Goal: Task Accomplishment & Management: Use online tool/utility

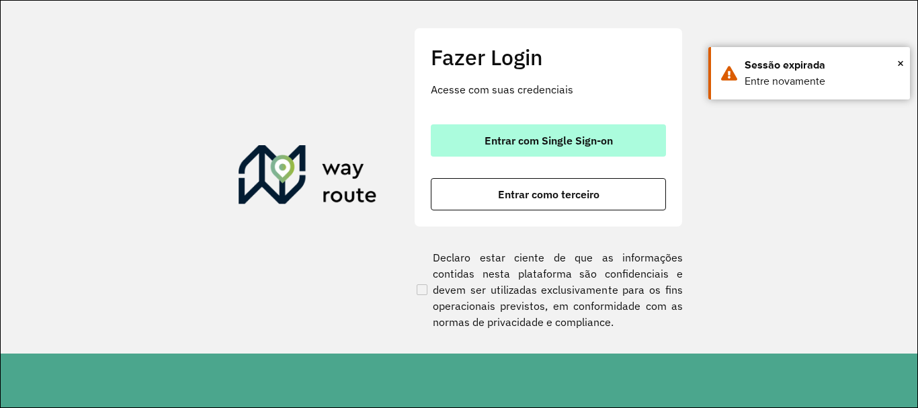
click at [517, 146] on span "Entrar com Single Sign-on" at bounding box center [548, 140] width 128 height 11
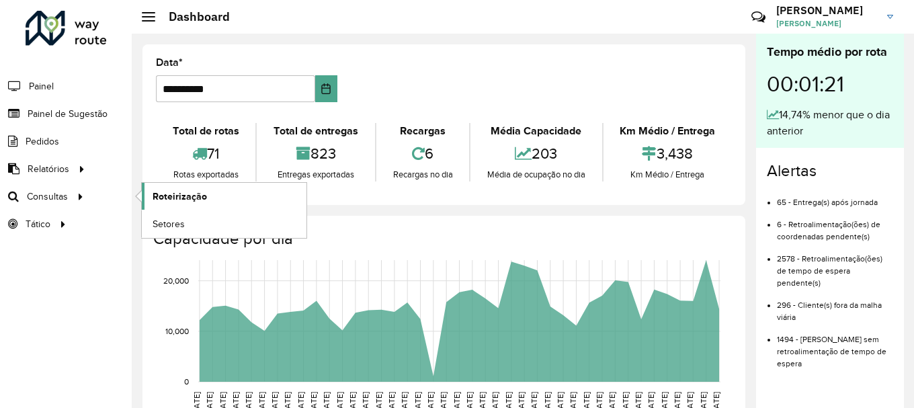
click at [163, 196] on span "Roteirização" at bounding box center [180, 196] width 54 height 14
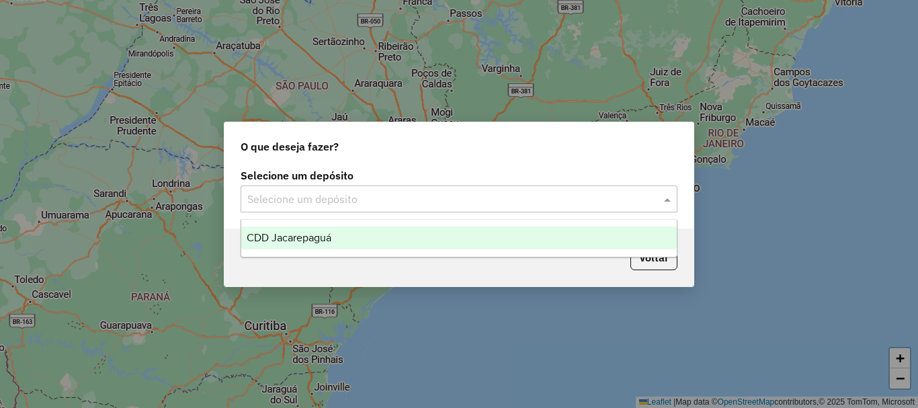
click at [284, 204] on input "text" at bounding box center [445, 199] width 396 height 16
click at [300, 241] on span "CDD Jacarepaguá" at bounding box center [289, 237] width 85 height 11
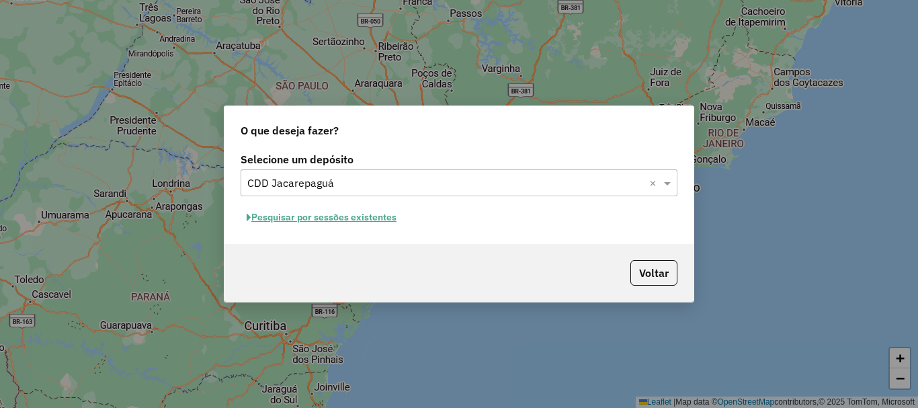
click at [315, 219] on button "Pesquisar por sessões existentes" at bounding box center [322, 217] width 162 height 21
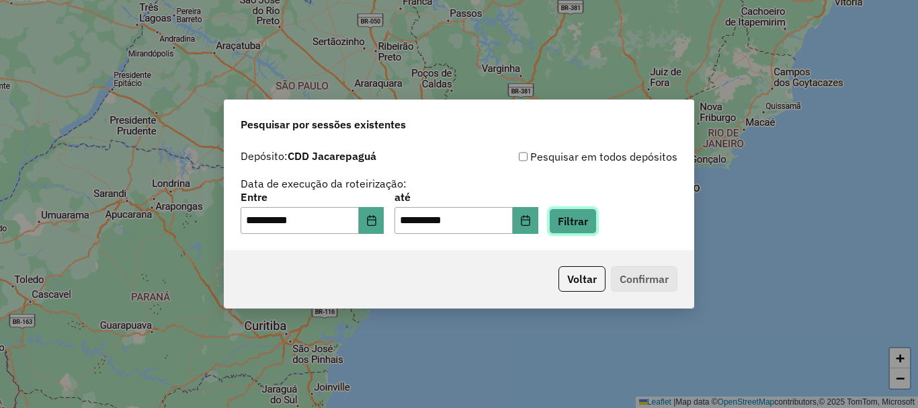
click at [582, 221] on button "Filtrar" at bounding box center [573, 221] width 48 height 26
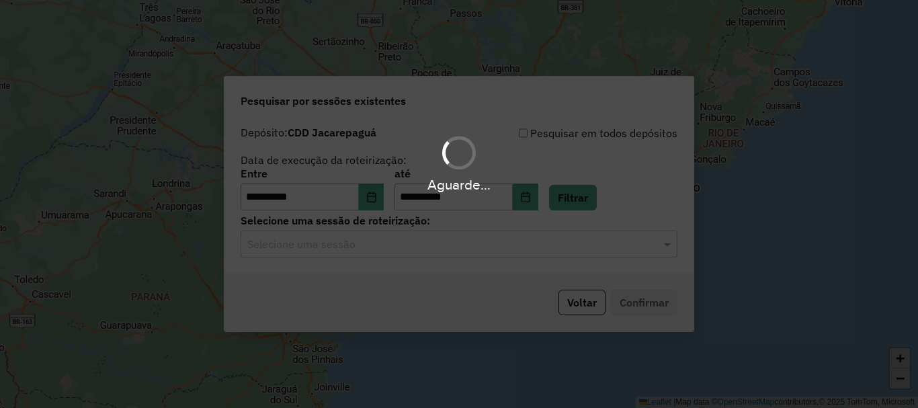
click at [377, 241] on div "Aguarde..." at bounding box center [459, 204] width 918 height 408
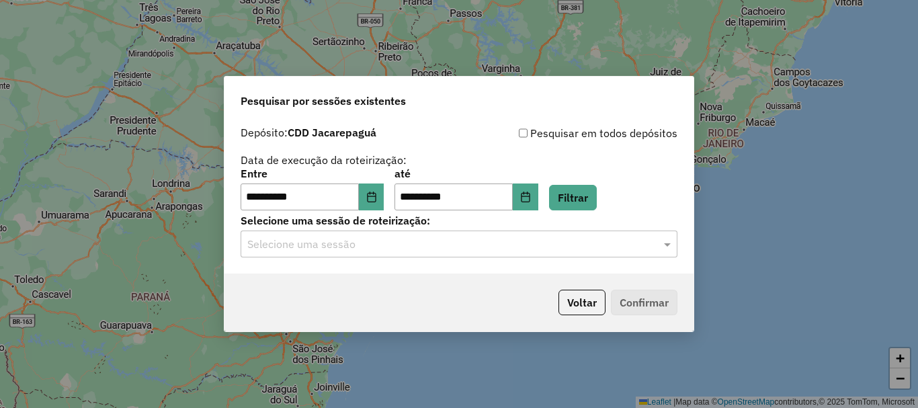
click at [377, 241] on input "text" at bounding box center [445, 244] width 396 height 16
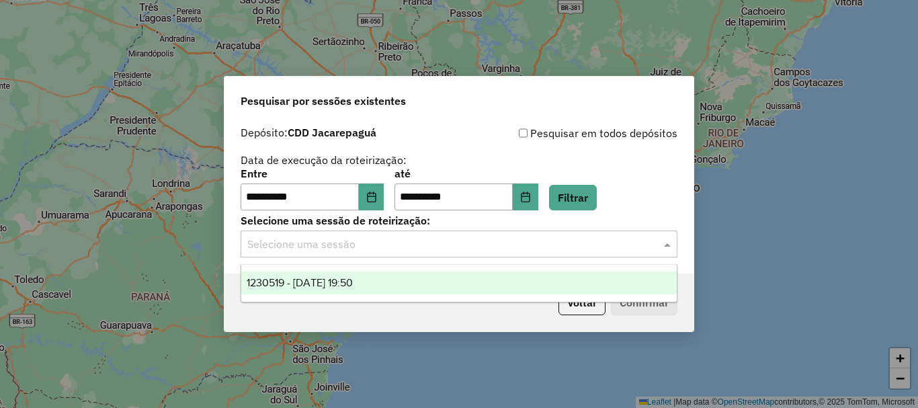
click at [367, 274] on div "1230519 - 16/08/2025 19:50" at bounding box center [458, 282] width 435 height 23
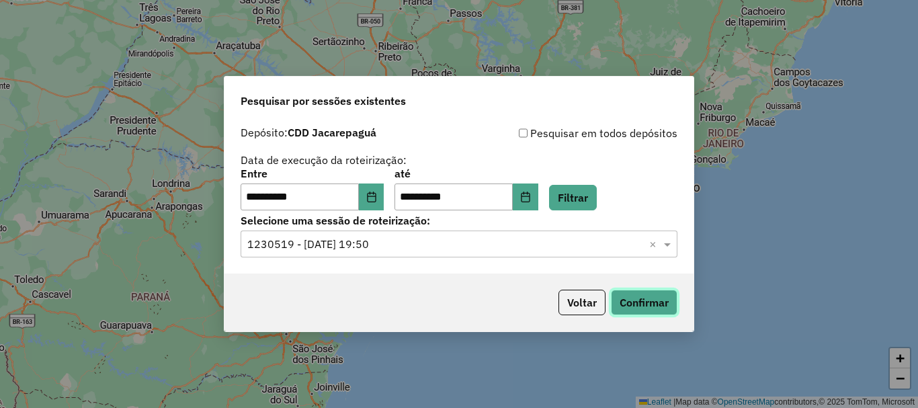
click at [659, 306] on button "Confirmar" at bounding box center [644, 303] width 67 height 26
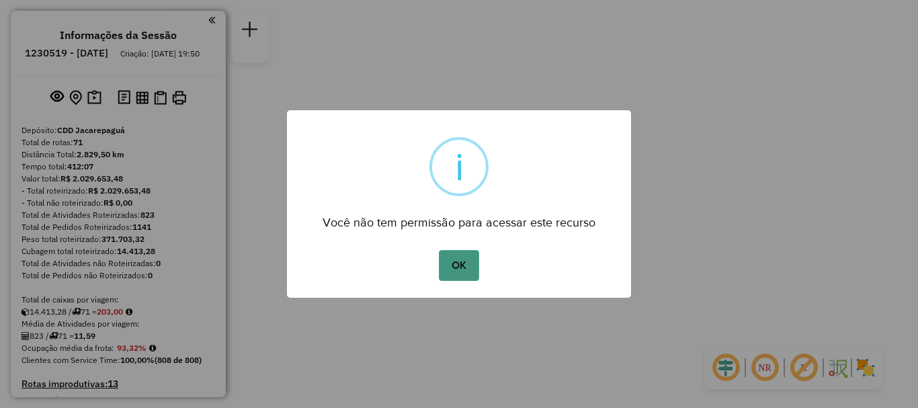
click at [444, 266] on button "OK" at bounding box center [459, 265] width 40 height 31
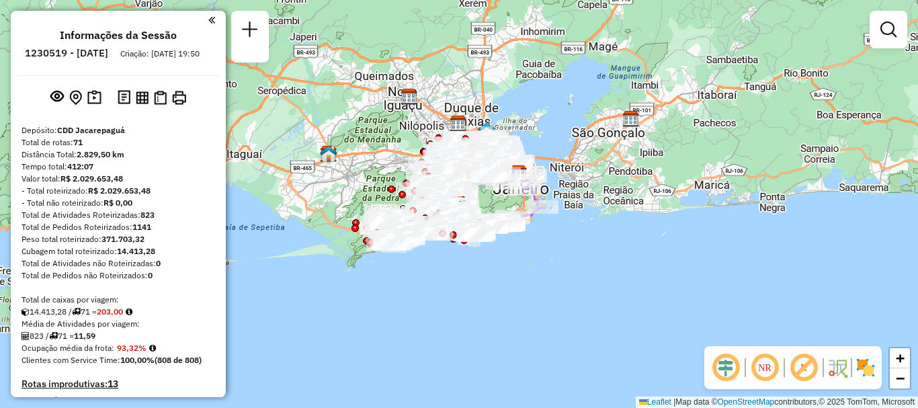
scroll to position [4858, 0]
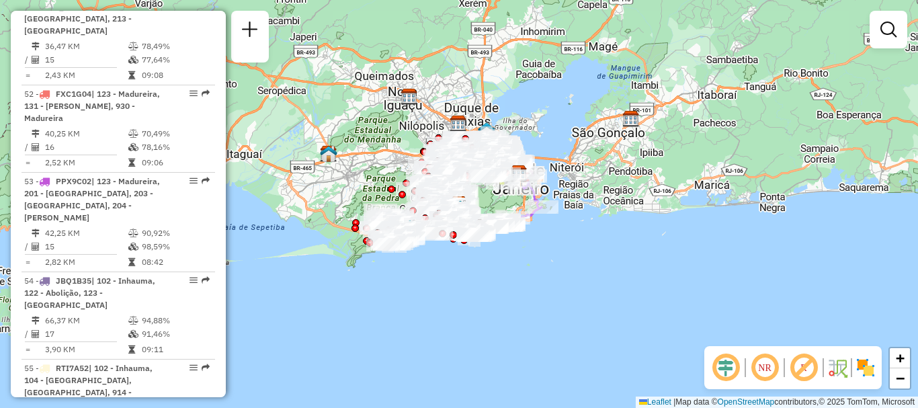
select select "**********"
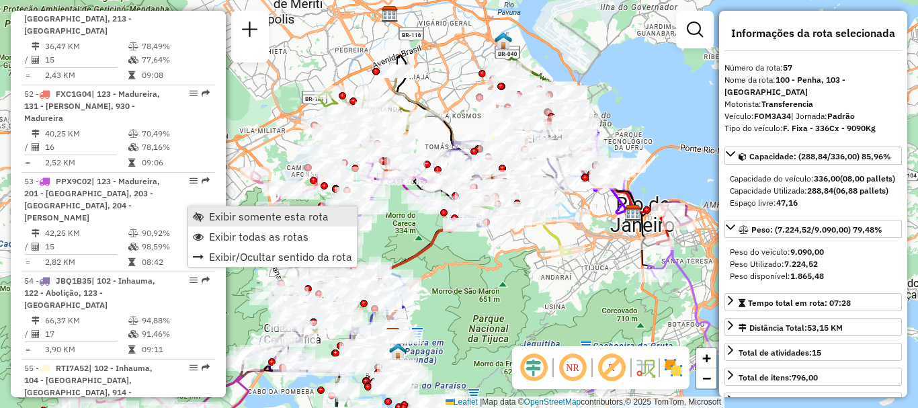
click at [232, 212] on span "Exibir somente esta rota" at bounding box center [269, 216] width 120 height 11
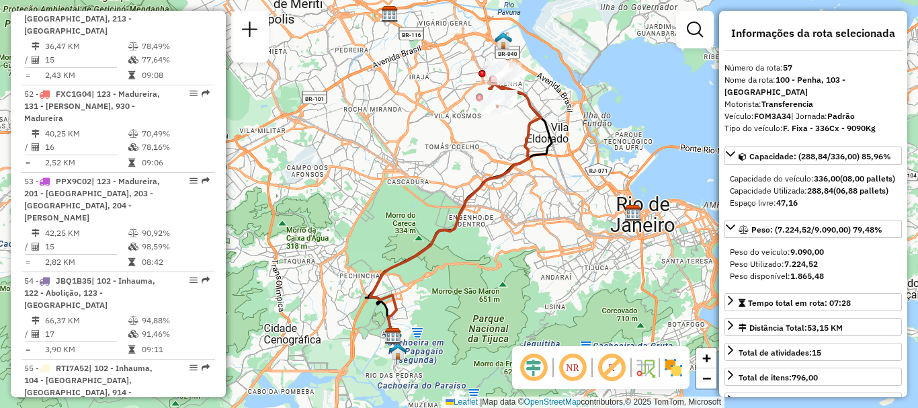
drag, startPoint x: 449, startPoint y: 127, endPoint x: 429, endPoint y: 191, distance: 67.8
click at [429, 191] on div "Janela de atendimento Grade de atendimento Capacidade Transportadoras Veículos …" at bounding box center [459, 204] width 918 height 408
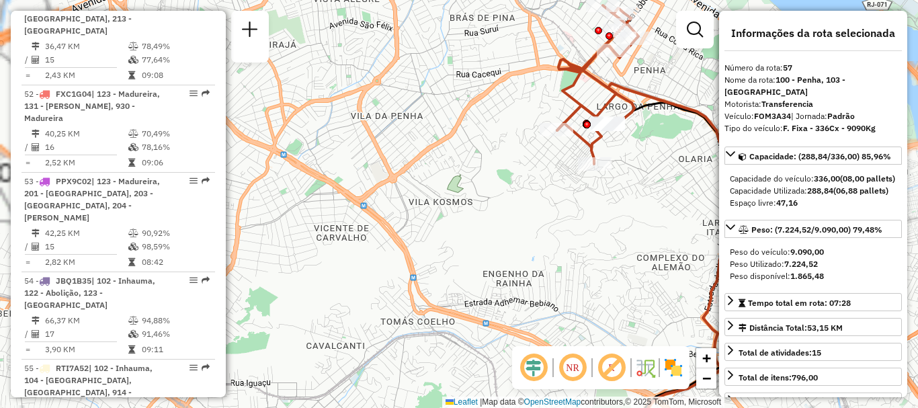
drag, startPoint x: 508, startPoint y: 161, endPoint x: 427, endPoint y: 286, distance: 149.3
click at [427, 286] on div "Janela de atendimento Grade de atendimento Capacidade Transportadoras Veículos …" at bounding box center [459, 204] width 918 height 408
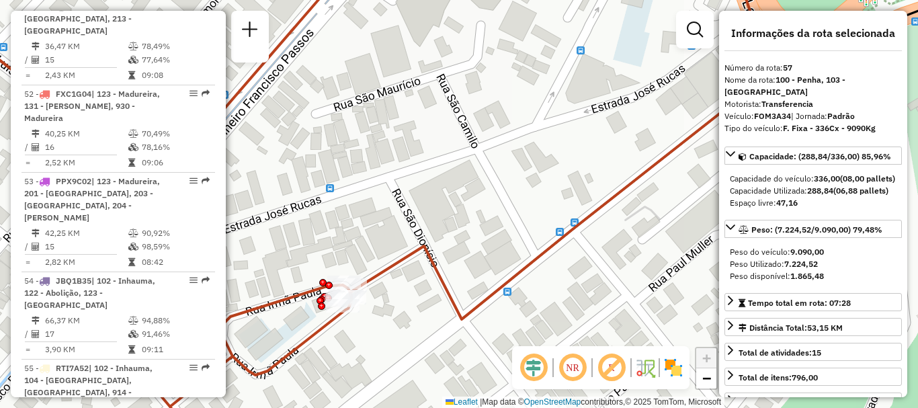
drag, startPoint x: 451, startPoint y: 260, endPoint x: 514, endPoint y: 173, distance: 107.8
click at [514, 173] on div "Janela de atendimento Grade de atendimento Capacidade Transportadoras Veículos …" at bounding box center [459, 204] width 918 height 408
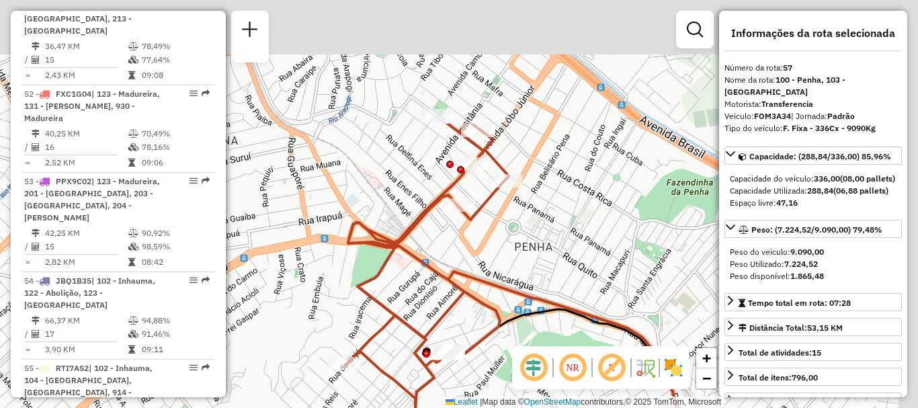
drag, startPoint x: 537, startPoint y: 99, endPoint x: 503, endPoint y: 274, distance: 177.9
click at [503, 274] on div "Janela de atendimento Grade de atendimento Capacidade Transportadoras Veículos …" at bounding box center [459, 204] width 918 height 408
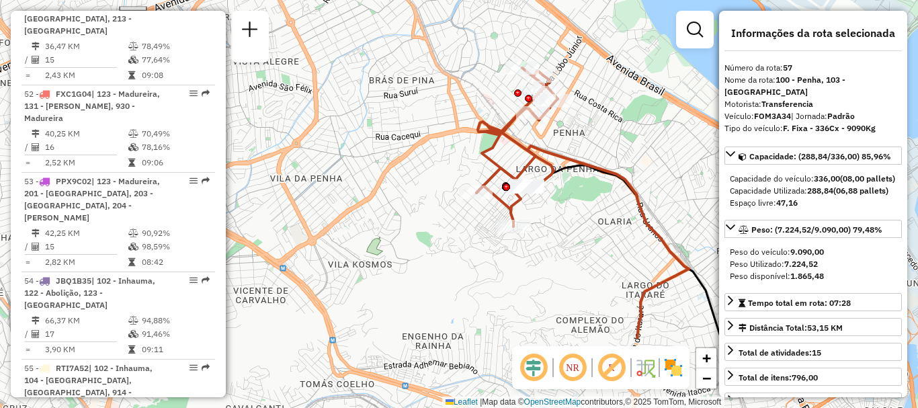
drag, startPoint x: 532, startPoint y: 273, endPoint x: 564, endPoint y: 164, distance: 114.2
click at [564, 164] on icon at bounding box center [582, 242] width 212 height 193
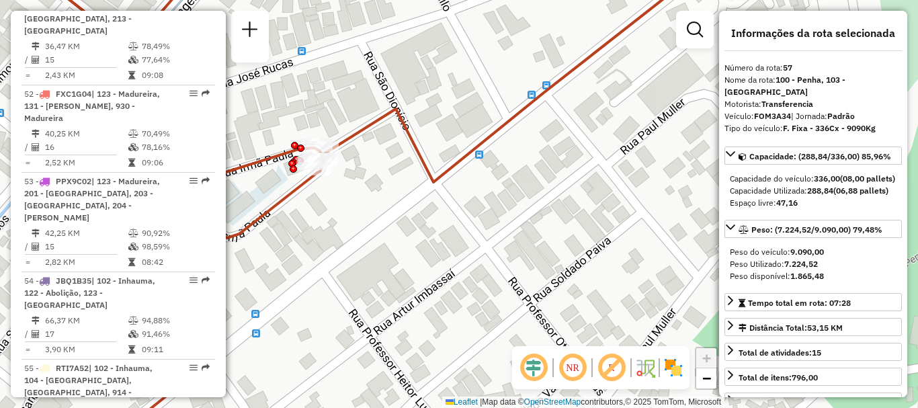
click at [451, 240] on div "Janela de atendimento Grade de atendimento Capacidade Transportadoras Veículos …" at bounding box center [459, 204] width 918 height 408
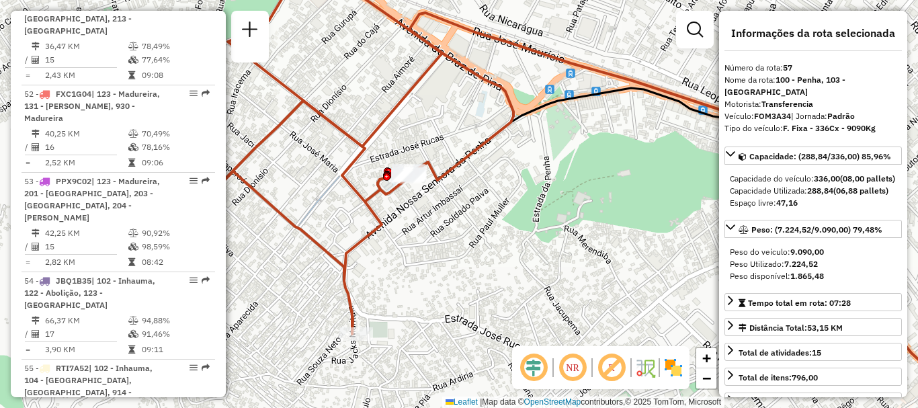
drag, startPoint x: 462, startPoint y: 166, endPoint x: 546, endPoint y: 181, distance: 84.6
click at [513, 181] on icon at bounding box center [360, 146] width 308 height 375
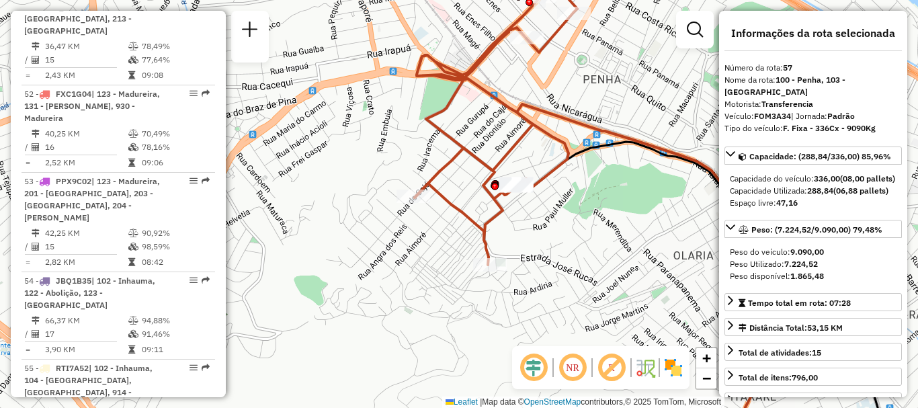
scroll to position [3118, 0]
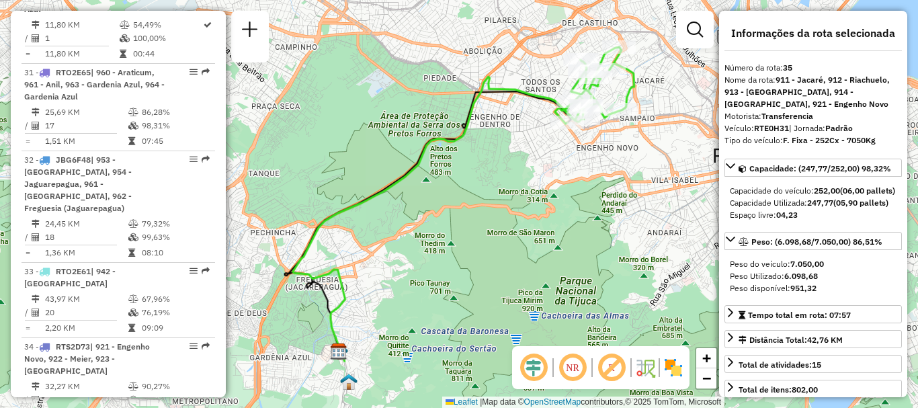
drag, startPoint x: 502, startPoint y: 158, endPoint x: 484, endPoint y: 169, distance: 20.9
click at [484, 169] on div "Janela de atendimento Grade de atendimento Capacidade Transportadoras Veículos …" at bounding box center [459, 204] width 918 height 408
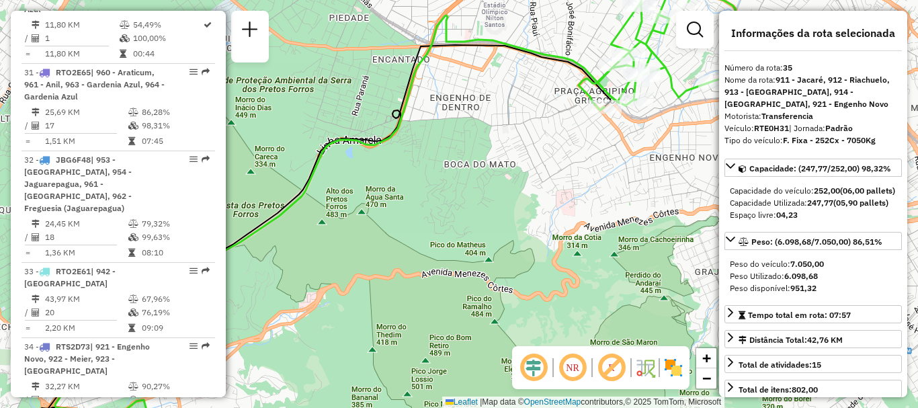
drag, startPoint x: 569, startPoint y: 124, endPoint x: 439, endPoint y: 203, distance: 152.6
click at [445, 198] on div "Janela de atendimento Grade de atendimento Capacidade Transportadoras Veículos …" at bounding box center [459, 204] width 918 height 408
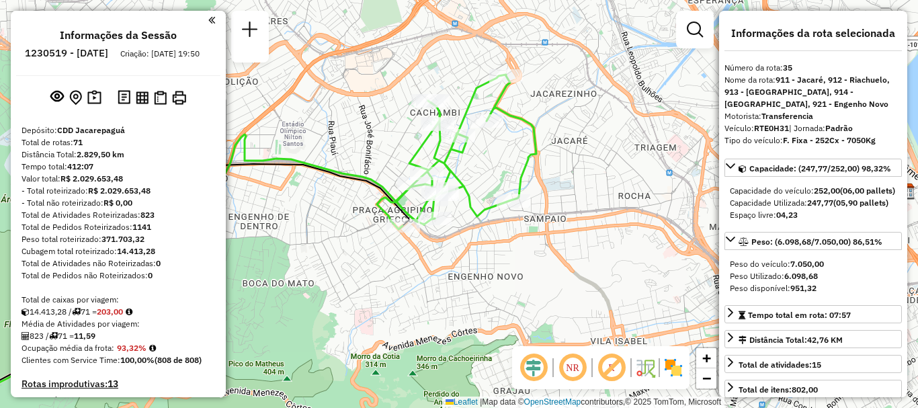
scroll to position [4783, 0]
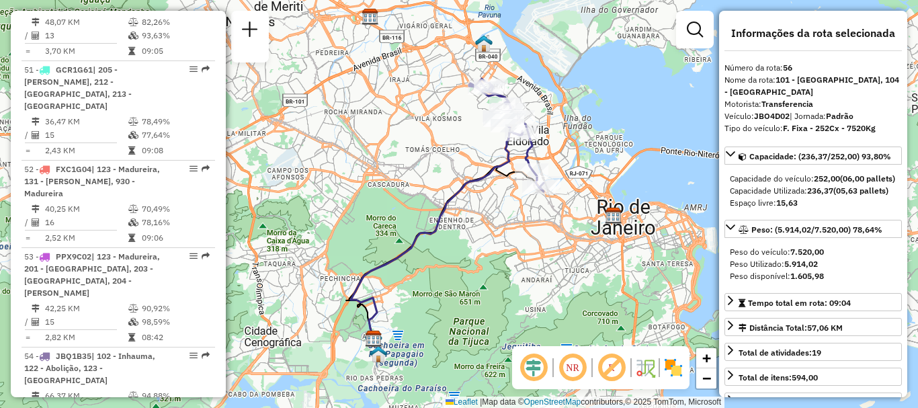
drag, startPoint x: 450, startPoint y: 149, endPoint x: 431, endPoint y: 157, distance: 21.1
click at [431, 157] on div "Janela de atendimento Grade de atendimento Capacidade Transportadoras Veículos …" at bounding box center [459, 204] width 918 height 408
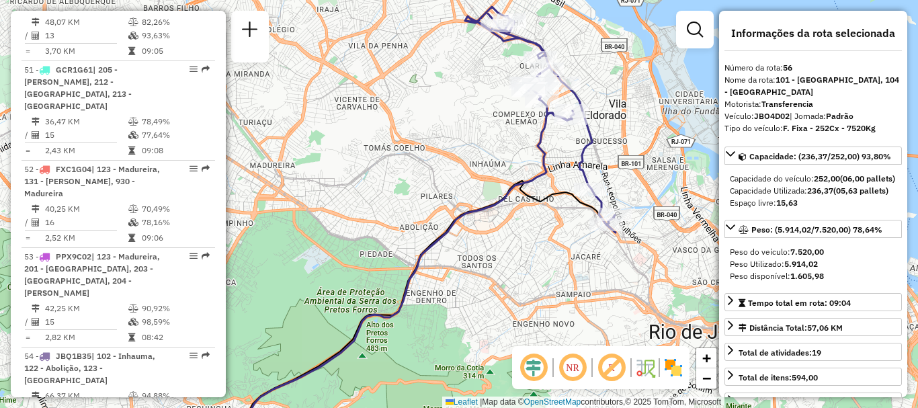
drag, startPoint x: 458, startPoint y: 155, endPoint x: 419, endPoint y: 214, distance: 70.4
click at [419, 214] on div "Janela de atendimento Grade de atendimento Capacidade Transportadoras Veículos …" at bounding box center [459, 204] width 918 height 408
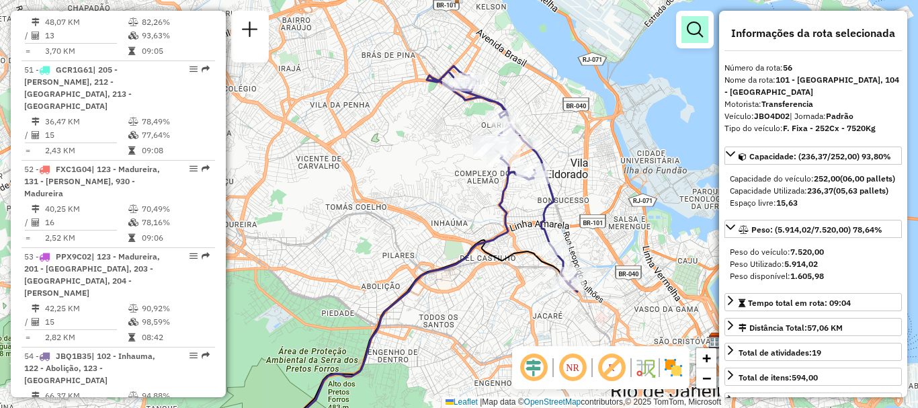
scroll to position [3582, 0]
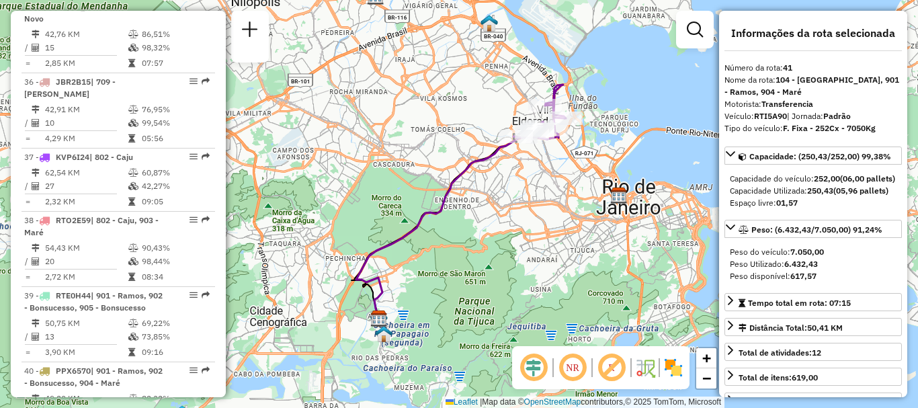
drag, startPoint x: 473, startPoint y: 161, endPoint x: 431, endPoint y: 180, distance: 46.3
click at [431, 180] on icon at bounding box center [460, 221] width 208 height 206
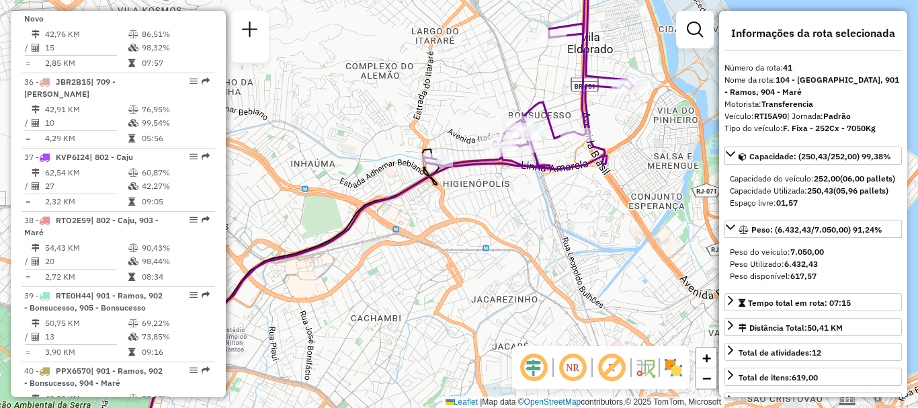
drag, startPoint x: 503, startPoint y: 195, endPoint x: 505, endPoint y: 206, distance: 10.9
click at [503, 204] on div "Janela de atendimento Grade de atendimento Capacidade Transportadoras Veículos …" at bounding box center [459, 204] width 918 height 408
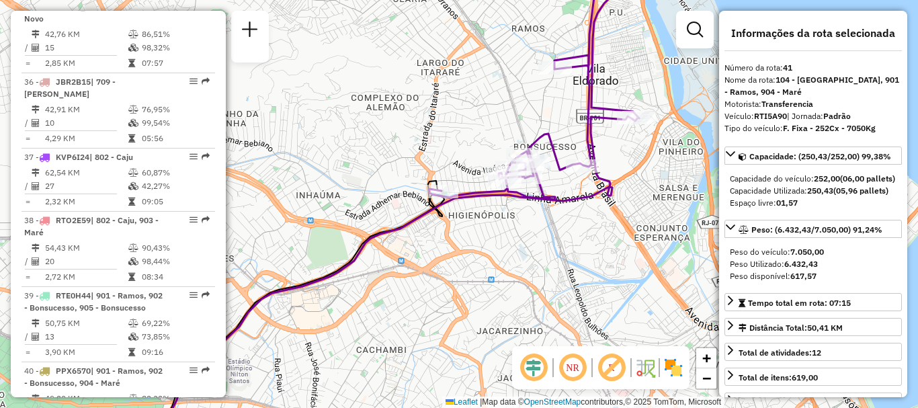
drag, startPoint x: 533, startPoint y: 111, endPoint x: 549, endPoint y: 183, distance: 74.3
click at [549, 183] on icon at bounding box center [534, 92] width 210 height 215
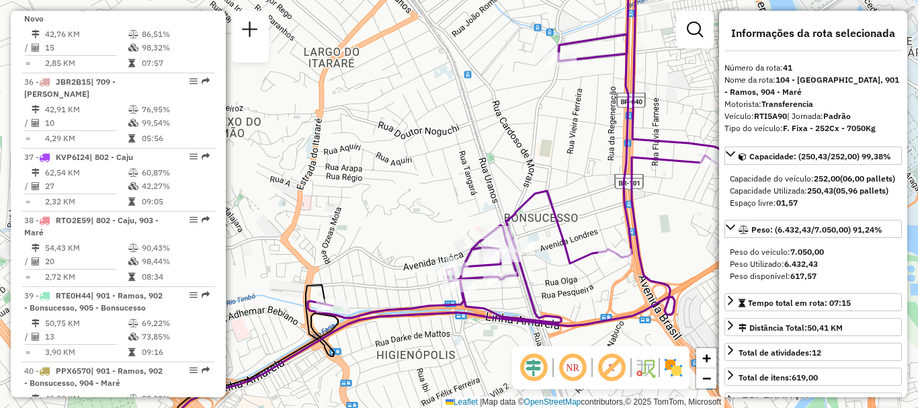
drag, startPoint x: 593, startPoint y: 192, endPoint x: 593, endPoint y: 144, distance: 47.7
click at [593, 165] on div "Janela de atendimento Grade de atendimento Capacidade Transportadoras Veículos …" at bounding box center [459, 204] width 918 height 408
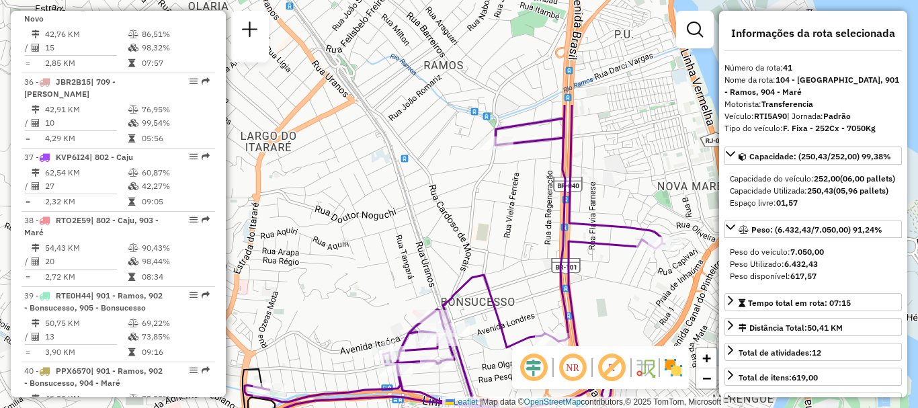
drag, startPoint x: 567, startPoint y: 177, endPoint x: 505, endPoint y: 322, distance: 158.6
click at [505, 322] on icon at bounding box center [455, 256] width 420 height 302
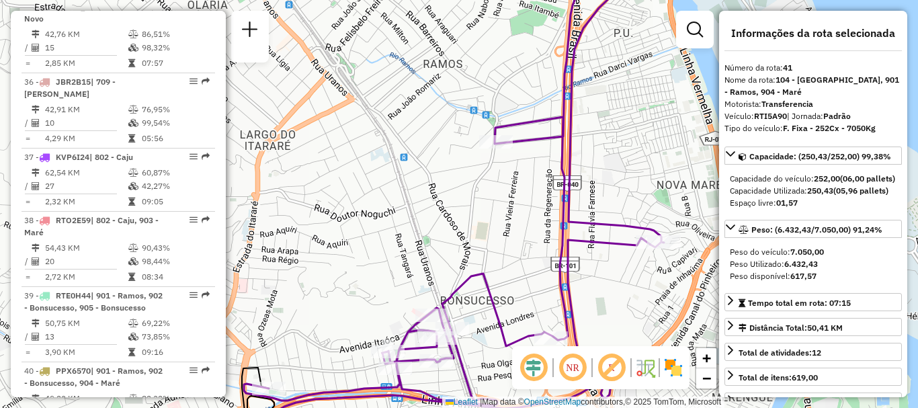
drag, startPoint x: 504, startPoint y: 321, endPoint x: 501, endPoint y: 134, distance: 187.5
click at [501, 134] on icon at bounding box center [454, 190] width 420 height 429
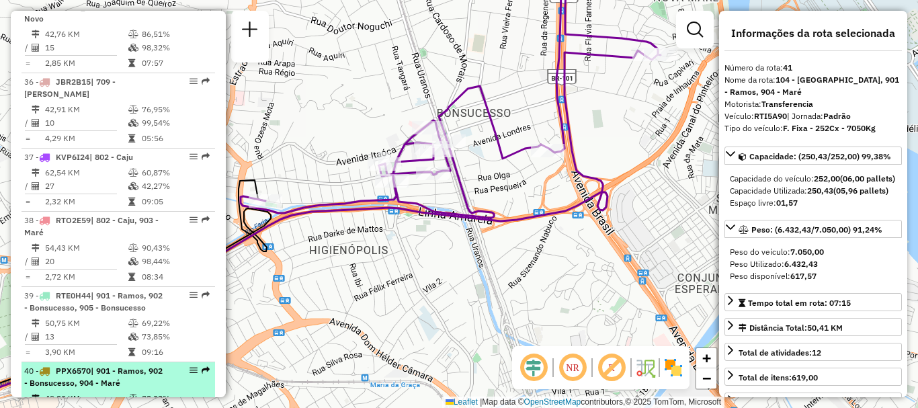
click at [71, 365] on span "| 901 - Ramos, 902 - Bonsucesso, 904 - Maré" at bounding box center [93, 376] width 138 height 22
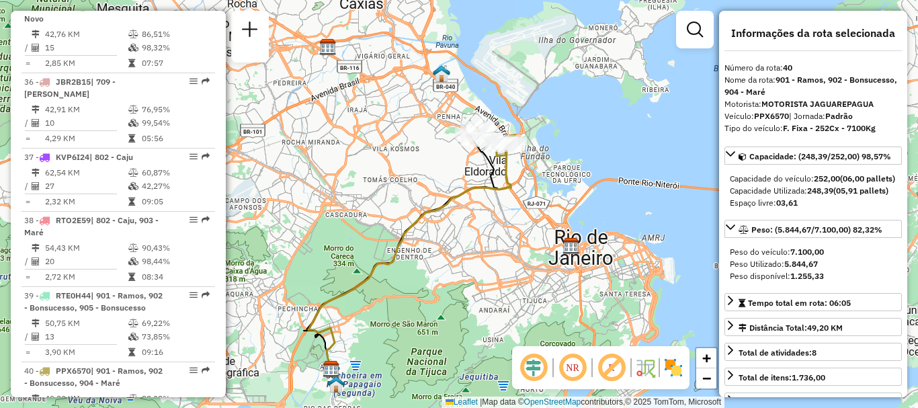
drag, startPoint x: 470, startPoint y: 157, endPoint x: 450, endPoint y: 174, distance: 25.7
click at [450, 174] on div "Janela de atendimento Grade de atendimento Capacidade Transportadoras Veículos …" at bounding box center [459, 204] width 918 height 408
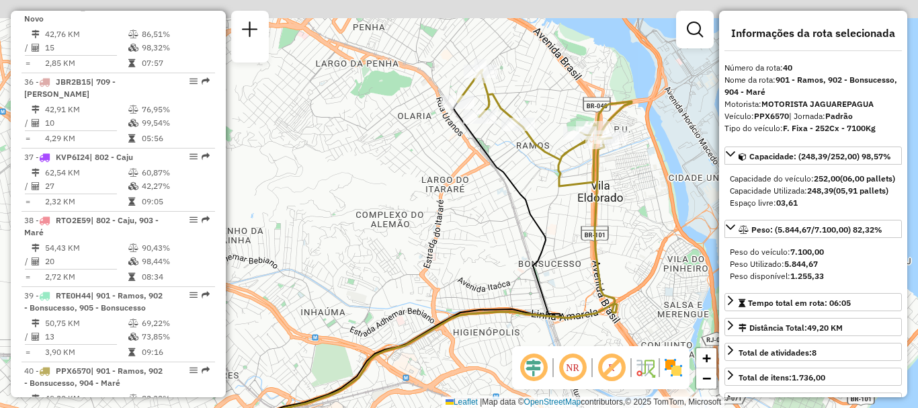
drag, startPoint x: 534, startPoint y: 134, endPoint x: 505, endPoint y: 192, distance: 64.6
click at [505, 191] on icon at bounding box center [374, 297] width 372 height 391
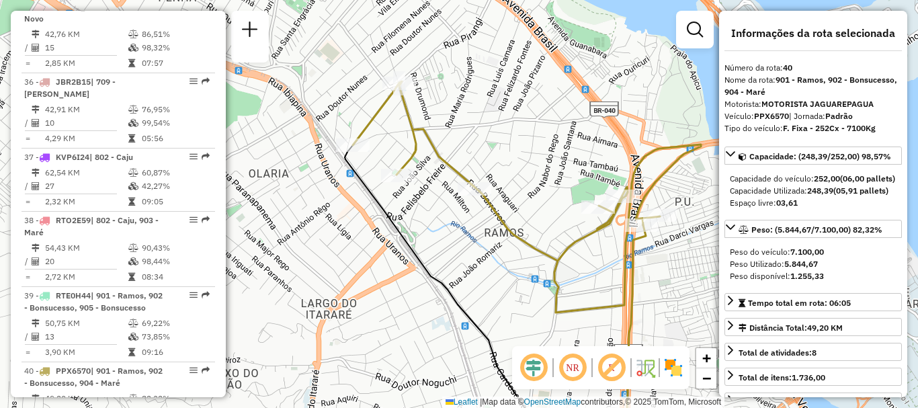
drag, startPoint x: 564, startPoint y: 145, endPoint x: 526, endPoint y: 243, distance: 104.4
click at [526, 243] on div "Janela de atendimento Grade de atendimento Capacidade Transportadoras Veículos …" at bounding box center [459, 204] width 918 height 408
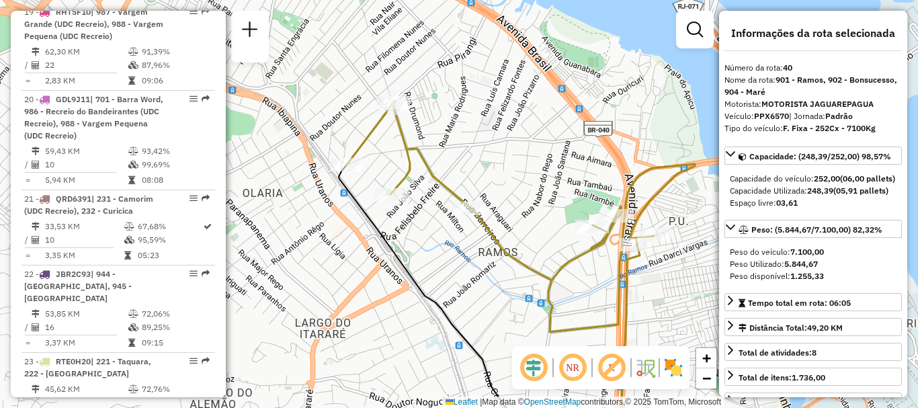
scroll to position [3431, 0]
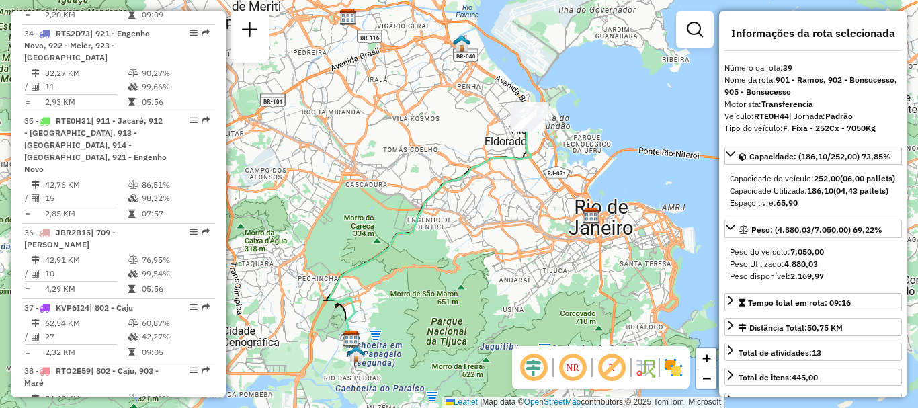
drag, startPoint x: 545, startPoint y: 142, endPoint x: 533, endPoint y: 152, distance: 14.8
click at [533, 152] on div "Janela de atendimento Grade de atendimento Capacidade Transportadoras Veículos …" at bounding box center [459, 204] width 918 height 408
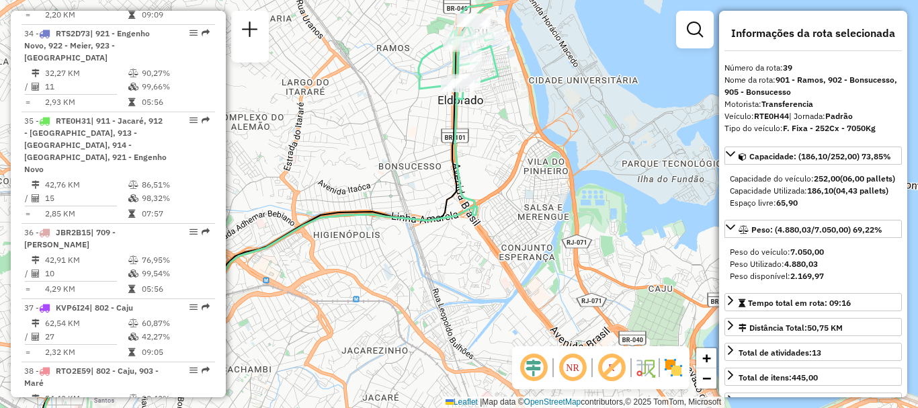
drag, startPoint x: 509, startPoint y: 115, endPoint x: 521, endPoint y: 220, distance: 105.5
click at [521, 220] on div "Janela de atendimento Grade de atendimento Capacidade Transportadoras Veículos …" at bounding box center [459, 204] width 918 height 408
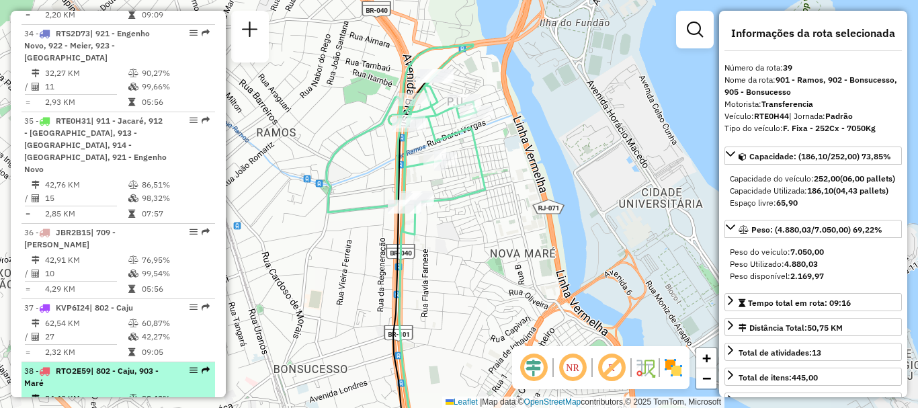
click at [74, 362] on li "38 - RTO2E59 | 802 - Caju, 903 - Maré 54,43 KM 90,43% / 20 98,44% = 2,72 KM 08:…" at bounding box center [117, 399] width 193 height 75
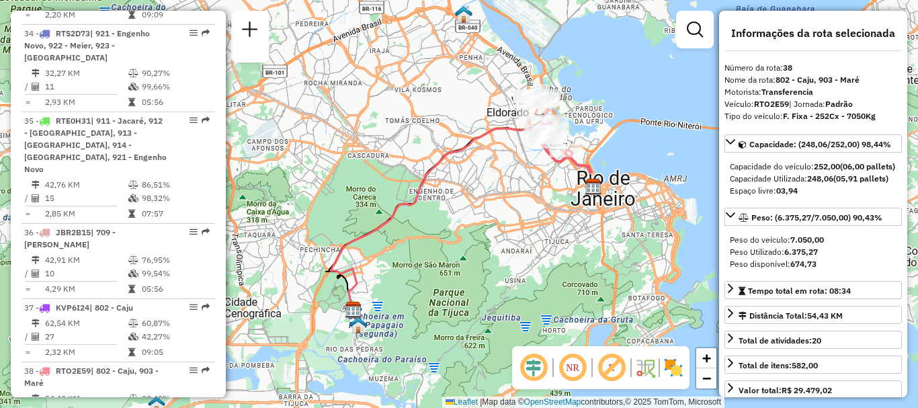
drag, startPoint x: 519, startPoint y: 159, endPoint x: 488, endPoint y: 198, distance: 50.7
click at [488, 198] on div "Janela de atendimento Grade de atendimento Capacidade Transportadoras Veículos …" at bounding box center [459, 204] width 918 height 408
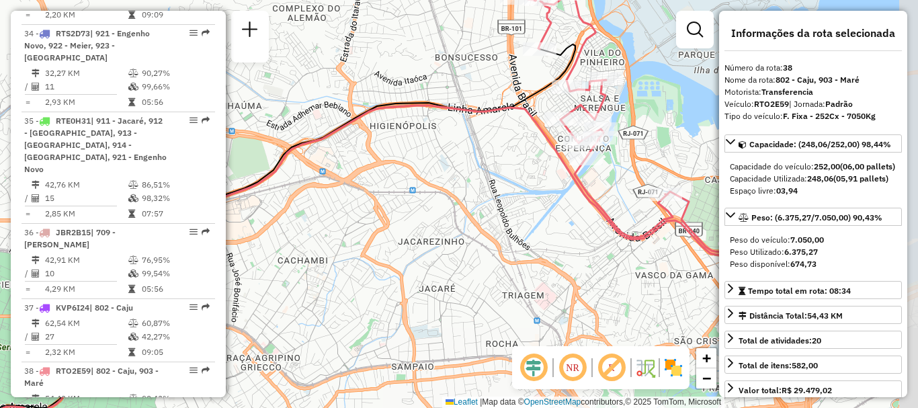
drag, startPoint x: 534, startPoint y: 180, endPoint x: 492, endPoint y: 258, distance: 88.4
click at [492, 258] on div "Janela de atendimento Grade de atendimento Capacidade Transportadoras Veículos …" at bounding box center [459, 204] width 918 height 408
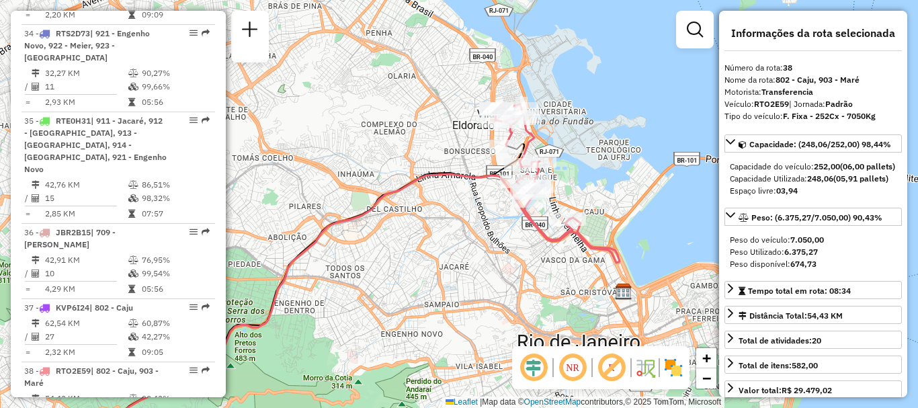
scroll to position [4620, 0]
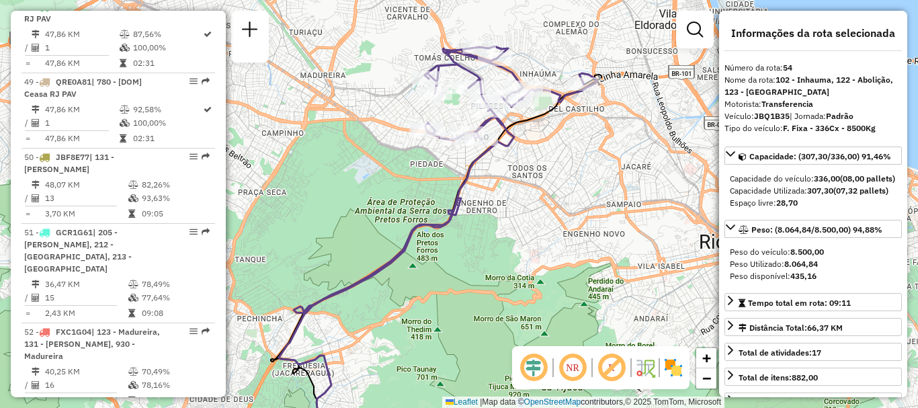
drag, startPoint x: 473, startPoint y: 136, endPoint x: 449, endPoint y: 179, distance: 49.0
click at [449, 179] on div "Janela de atendimento Grade de atendimento Capacidade Transportadoras Veículos …" at bounding box center [459, 204] width 918 height 408
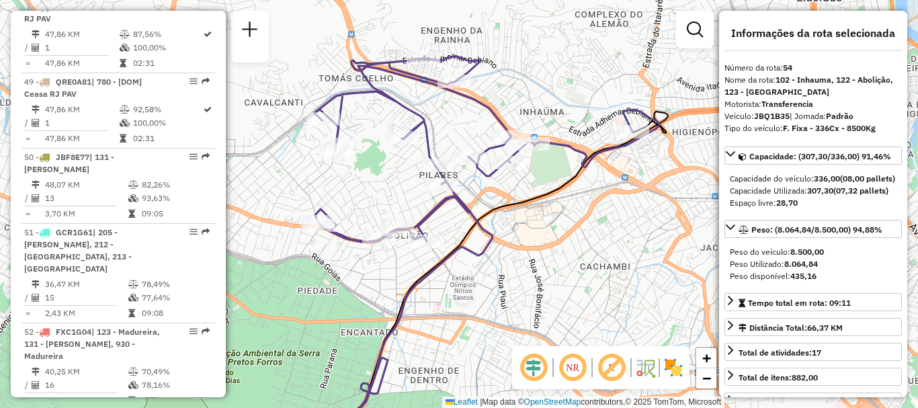
drag, startPoint x: 529, startPoint y: 177, endPoint x: 529, endPoint y: 202, distance: 24.2
click at [529, 201] on div "Janela de atendimento Grade de atendimento Capacidade Transportadoras Veículos …" at bounding box center [459, 204] width 918 height 408
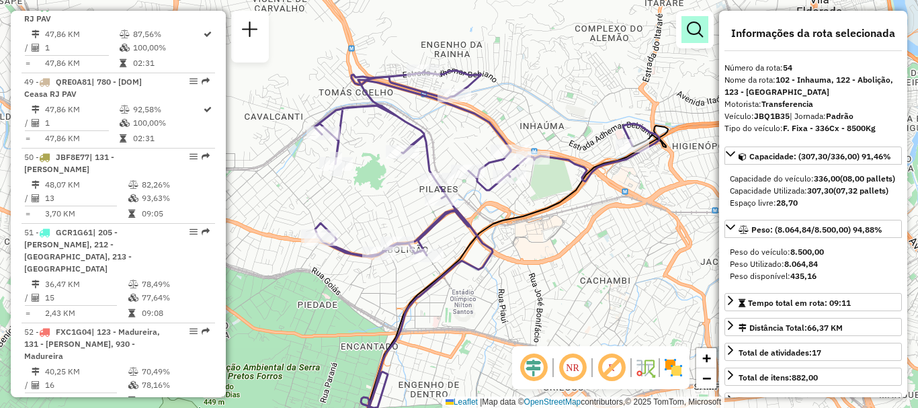
scroll to position [3744, 0]
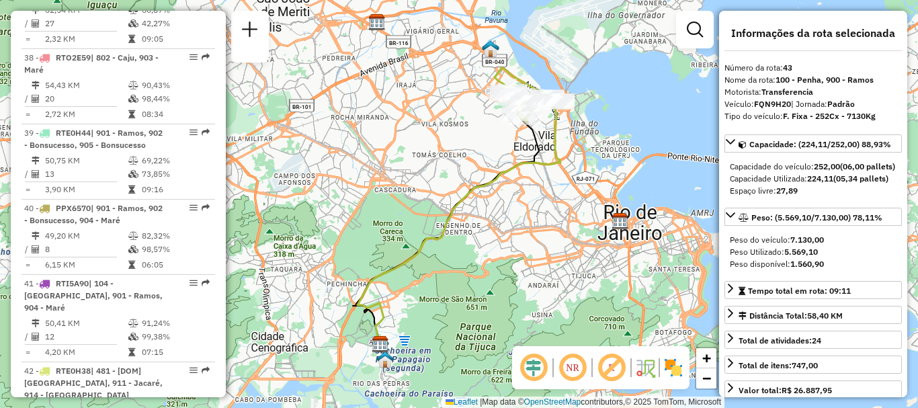
drag, startPoint x: 511, startPoint y: 136, endPoint x: 470, endPoint y: 171, distance: 52.9
click at [470, 171] on div "Janela de atendimento Grade de atendimento Capacidade Transportadoras Veículos …" at bounding box center [459, 204] width 918 height 408
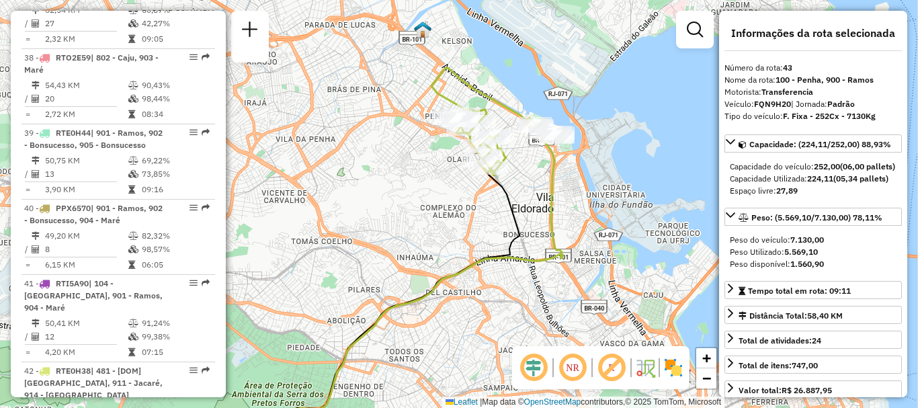
drag, startPoint x: 481, startPoint y: 193, endPoint x: 481, endPoint y: 210, distance: 16.8
click at [480, 210] on div "Janela de atendimento Grade de atendimento Capacidade Transportadoras Veículos …" at bounding box center [459, 204] width 918 height 408
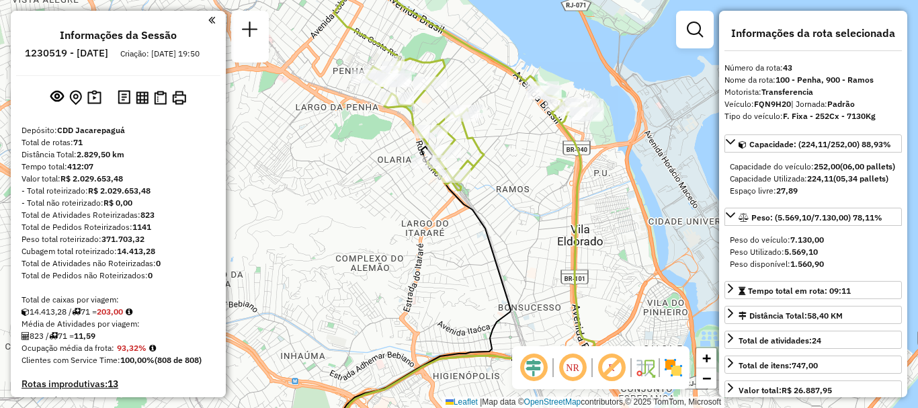
scroll to position [4858, 0]
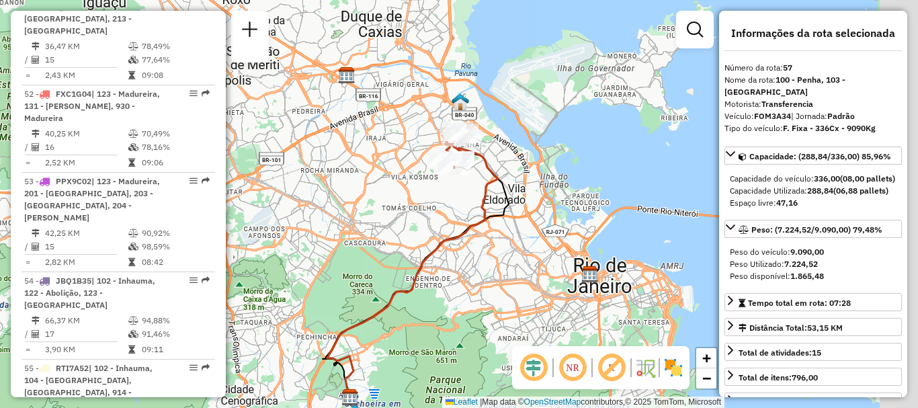
drag, startPoint x: 420, startPoint y: 191, endPoint x: 508, endPoint y: 124, distance: 110.7
click at [419, 191] on div "Janela de atendimento Grade de atendimento Capacidade Transportadoras Veículos …" at bounding box center [459, 204] width 918 height 408
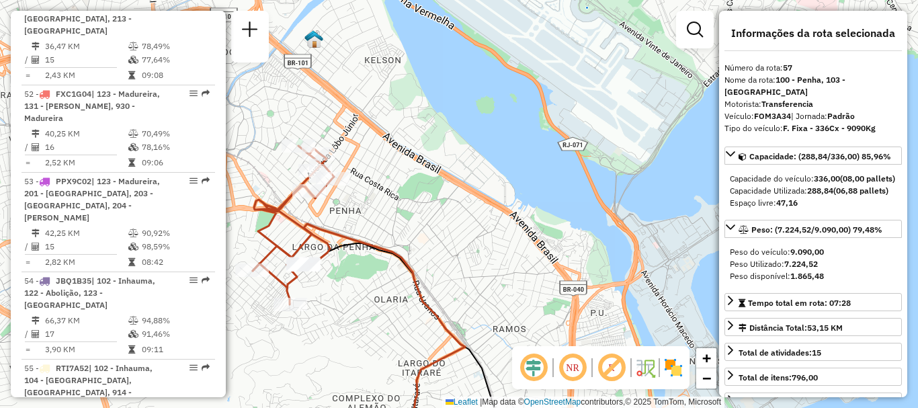
drag, startPoint x: 388, startPoint y: 205, endPoint x: 494, endPoint y: 200, distance: 105.6
click at [494, 200] on div "Janela de atendimento Grade de atendimento Capacidade Transportadoras Veículos …" at bounding box center [459, 204] width 918 height 408
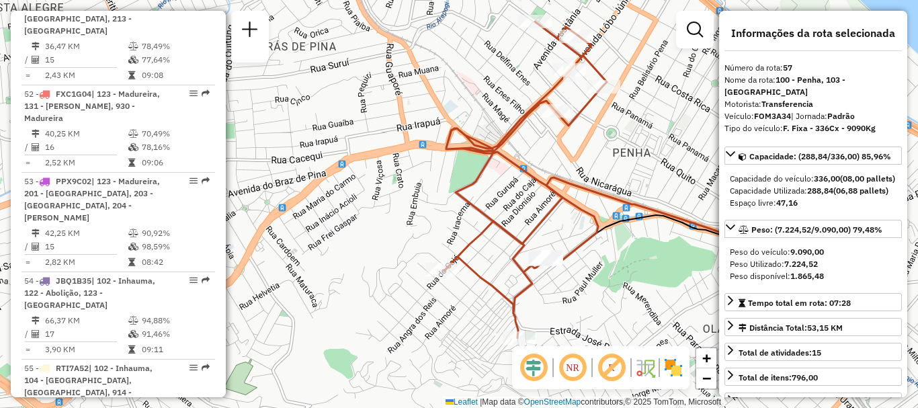
drag, startPoint x: 307, startPoint y: 202, endPoint x: 524, endPoint y: 126, distance: 229.7
click at [524, 127] on div "Janela de atendimento Grade de atendimento Capacidade Transportadoras Veículos …" at bounding box center [459, 204] width 918 height 408
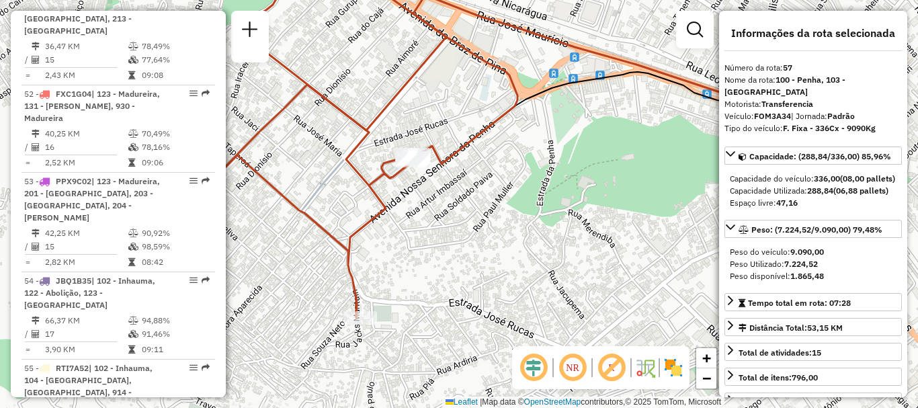
drag, startPoint x: 544, startPoint y: 206, endPoint x: 417, endPoint y: 84, distance: 175.8
click at [419, 85] on div "Janela de atendimento Grade de atendimento Capacidade Transportadoras Veículos …" at bounding box center [459, 204] width 918 height 408
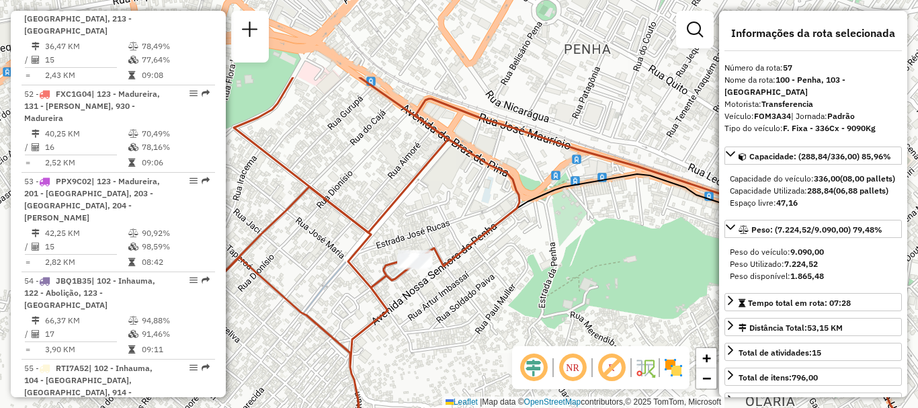
drag, startPoint x: 423, startPoint y: 198, endPoint x: 440, endPoint y: 267, distance: 71.2
click at [441, 272] on icon at bounding box center [366, 248] width 308 height 343
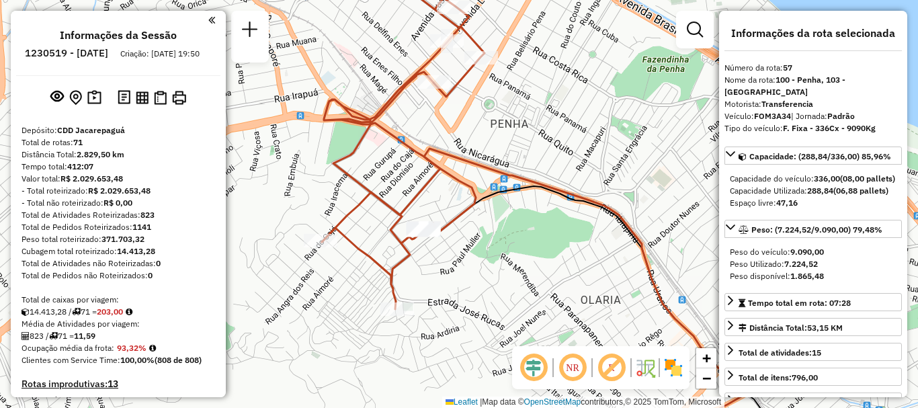
scroll to position [4620, 0]
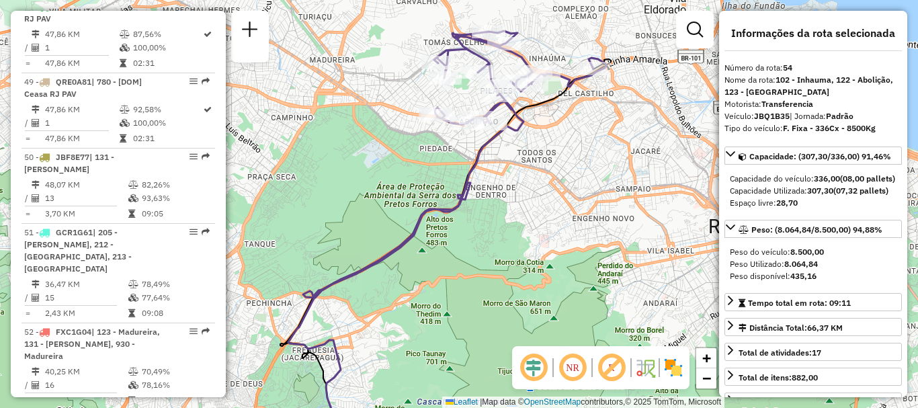
drag, startPoint x: 346, startPoint y: 141, endPoint x: 310, endPoint y: 211, distance: 78.4
click at [310, 211] on div "Janela de atendimento Grade de atendimento Capacidade Transportadoras Veículos …" at bounding box center [459, 204] width 918 height 408
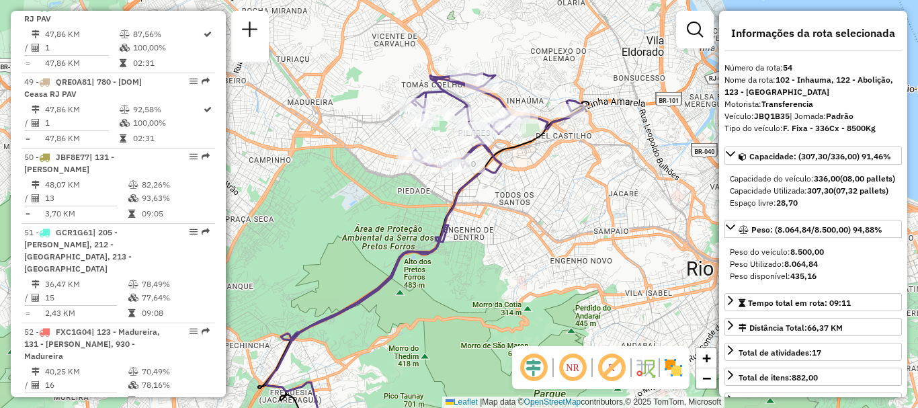
scroll to position [2793, 0]
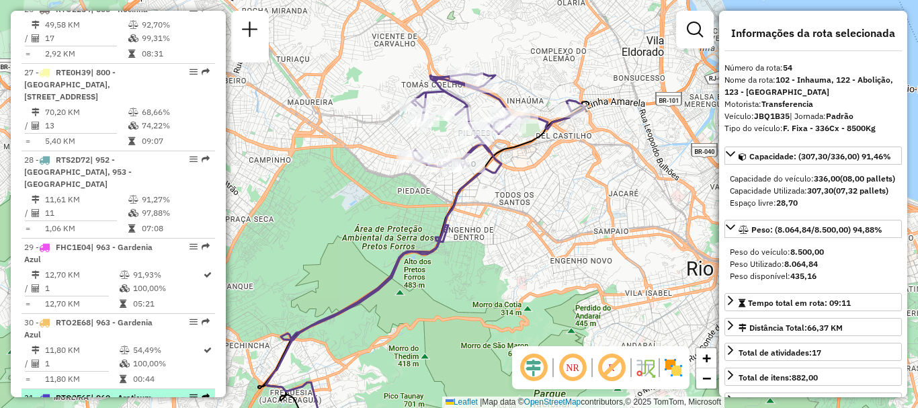
click at [203, 393] on em at bounding box center [206, 397] width 8 height 8
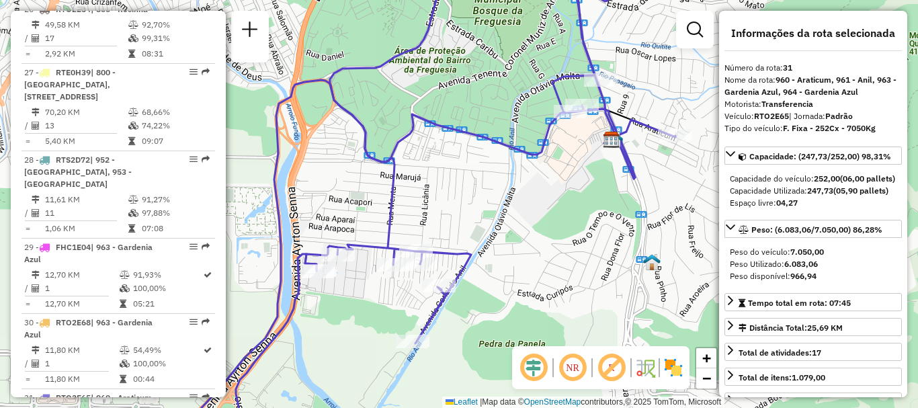
scroll to position [2567, 0]
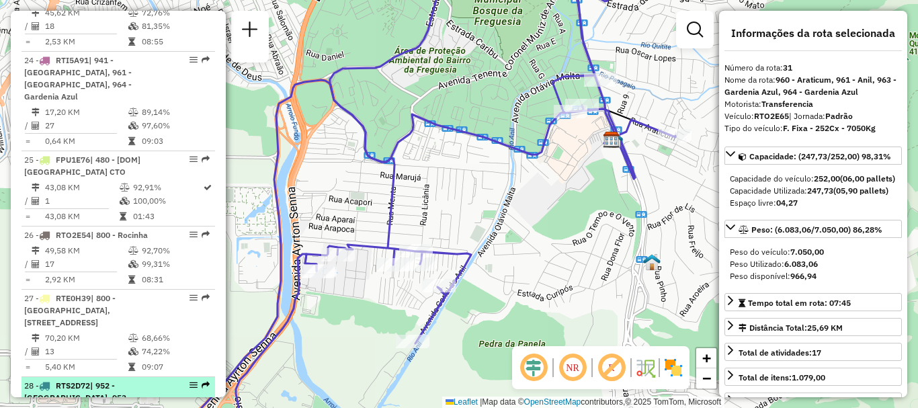
click at [202, 381] on em at bounding box center [206, 385] width 8 height 8
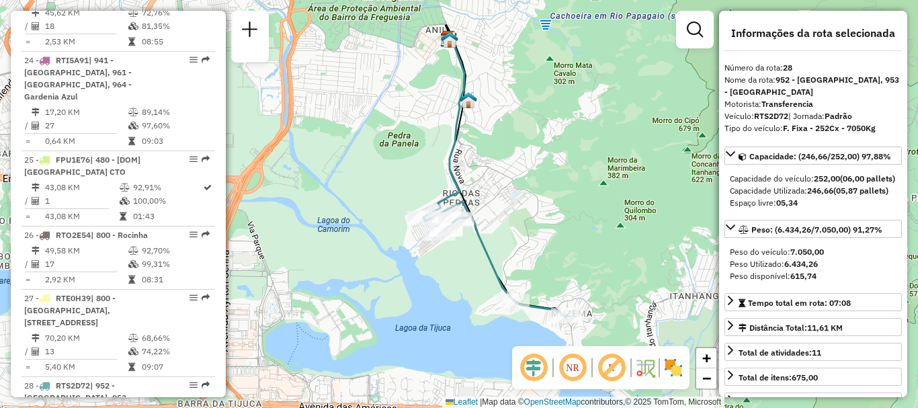
drag, startPoint x: 453, startPoint y: 194, endPoint x: 513, endPoint y: 257, distance: 87.4
click at [513, 257] on div "Janela de atendimento Grade de atendimento Capacidade Transportadoras Veículos …" at bounding box center [459, 204] width 918 height 408
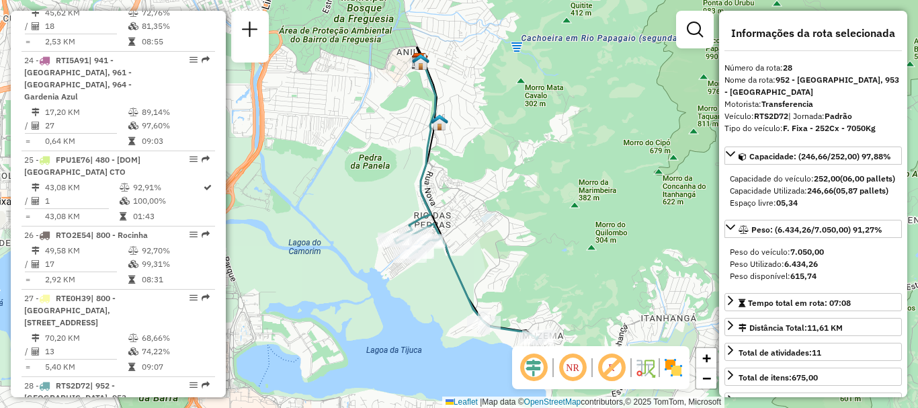
drag, startPoint x: 460, startPoint y: 114, endPoint x: 432, endPoint y: 126, distance: 31.0
click at [432, 126] on icon at bounding box center [414, 149] width 41 height 179
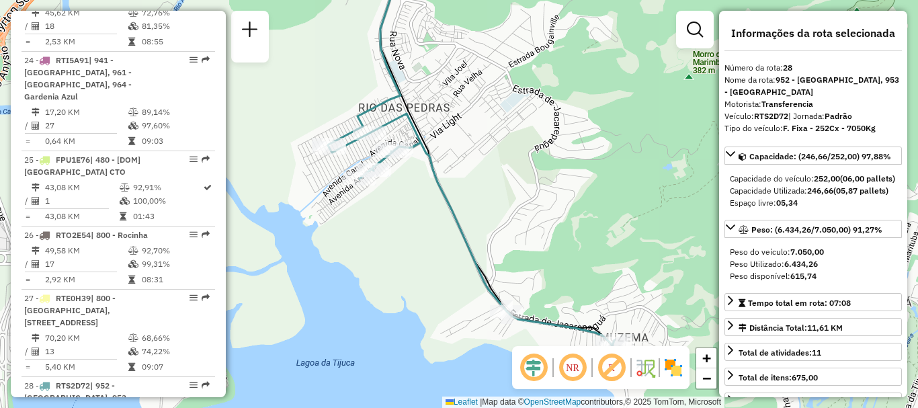
click at [430, 176] on icon at bounding box center [471, 230] width 286 height 232
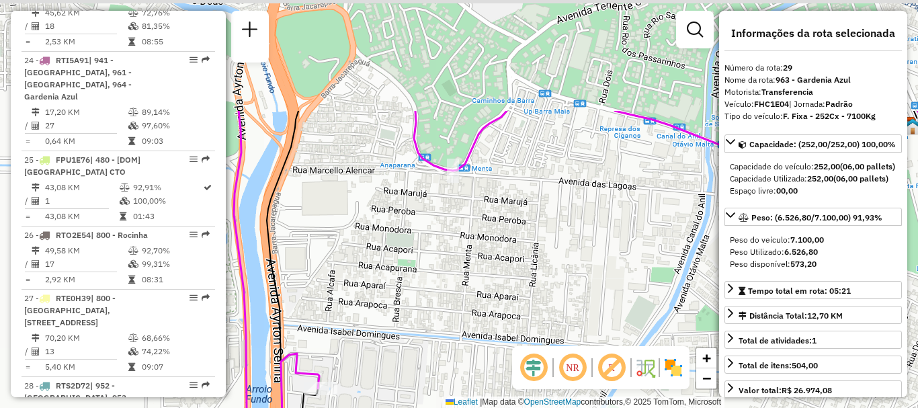
drag, startPoint x: 520, startPoint y: 144, endPoint x: 433, endPoint y: 296, distance: 175.2
click at [433, 296] on div "Janela de atendimento Grade de atendimento Capacidade Transportadoras Veículos …" at bounding box center [459, 204] width 918 height 408
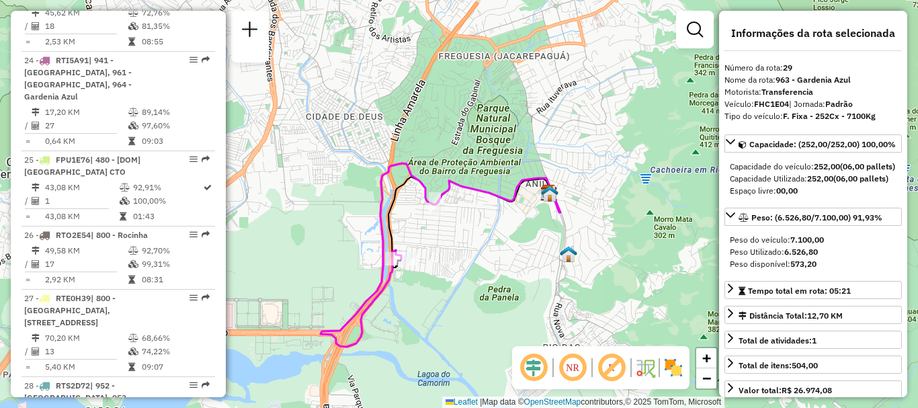
drag, startPoint x: 419, startPoint y: 333, endPoint x: 411, endPoint y: 300, distance: 33.4
click at [411, 300] on div "Janela de atendimento Grade de atendimento Capacidade Transportadoras Veículos …" at bounding box center [459, 204] width 918 height 408
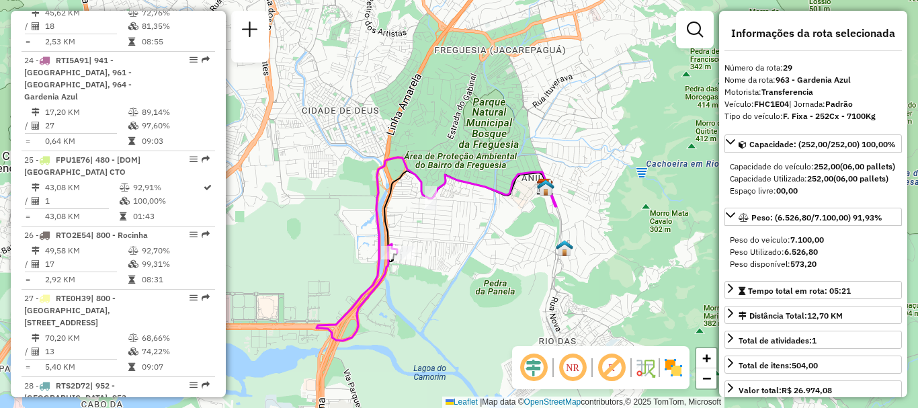
scroll to position [2793, 0]
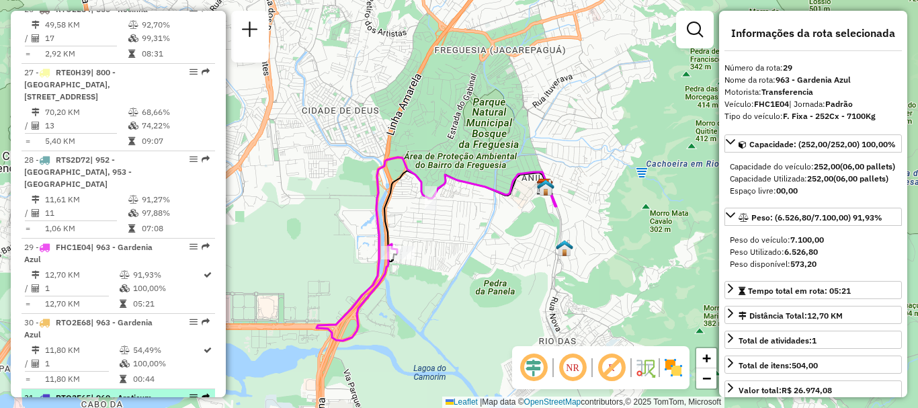
click at [202, 393] on em at bounding box center [206, 397] width 8 height 8
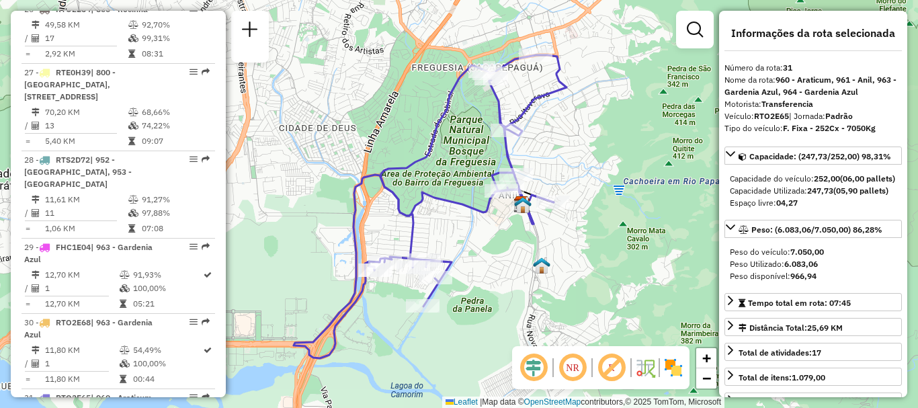
drag, startPoint x: 505, startPoint y: 224, endPoint x: 476, endPoint y: 226, distance: 29.0
click at [476, 226] on div "Janela de atendimento Grade de atendimento Capacidade Transportadoras Veículos …" at bounding box center [459, 204] width 918 height 408
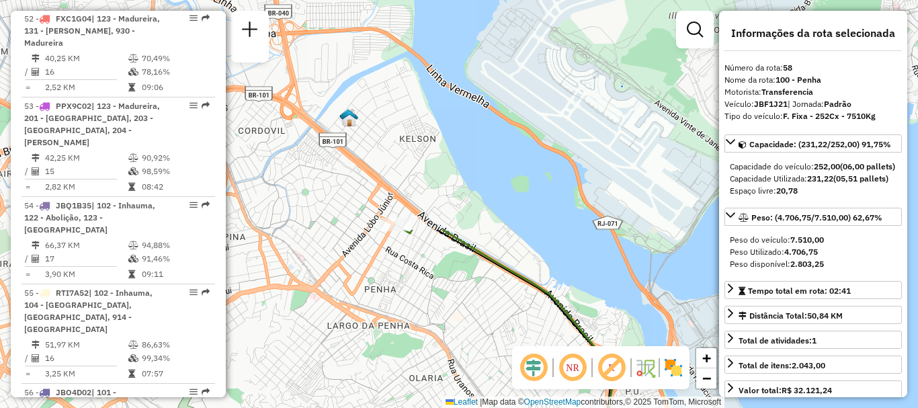
drag, startPoint x: 458, startPoint y: 251, endPoint x: 497, endPoint y: 322, distance: 80.9
click at [497, 322] on div "Janela de atendimento Grade de atendimento Capacidade Transportadoras Veículos …" at bounding box center [459, 204] width 918 height 408
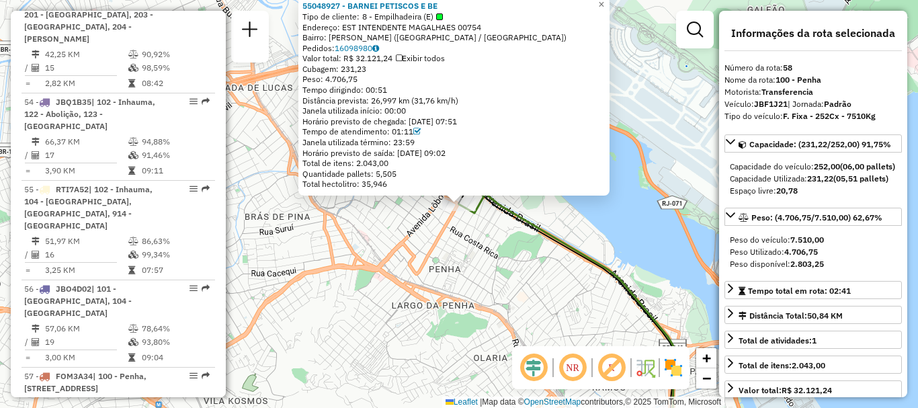
scroll to position [5118, 0]
